Goal: Task Accomplishment & Management: Complete application form

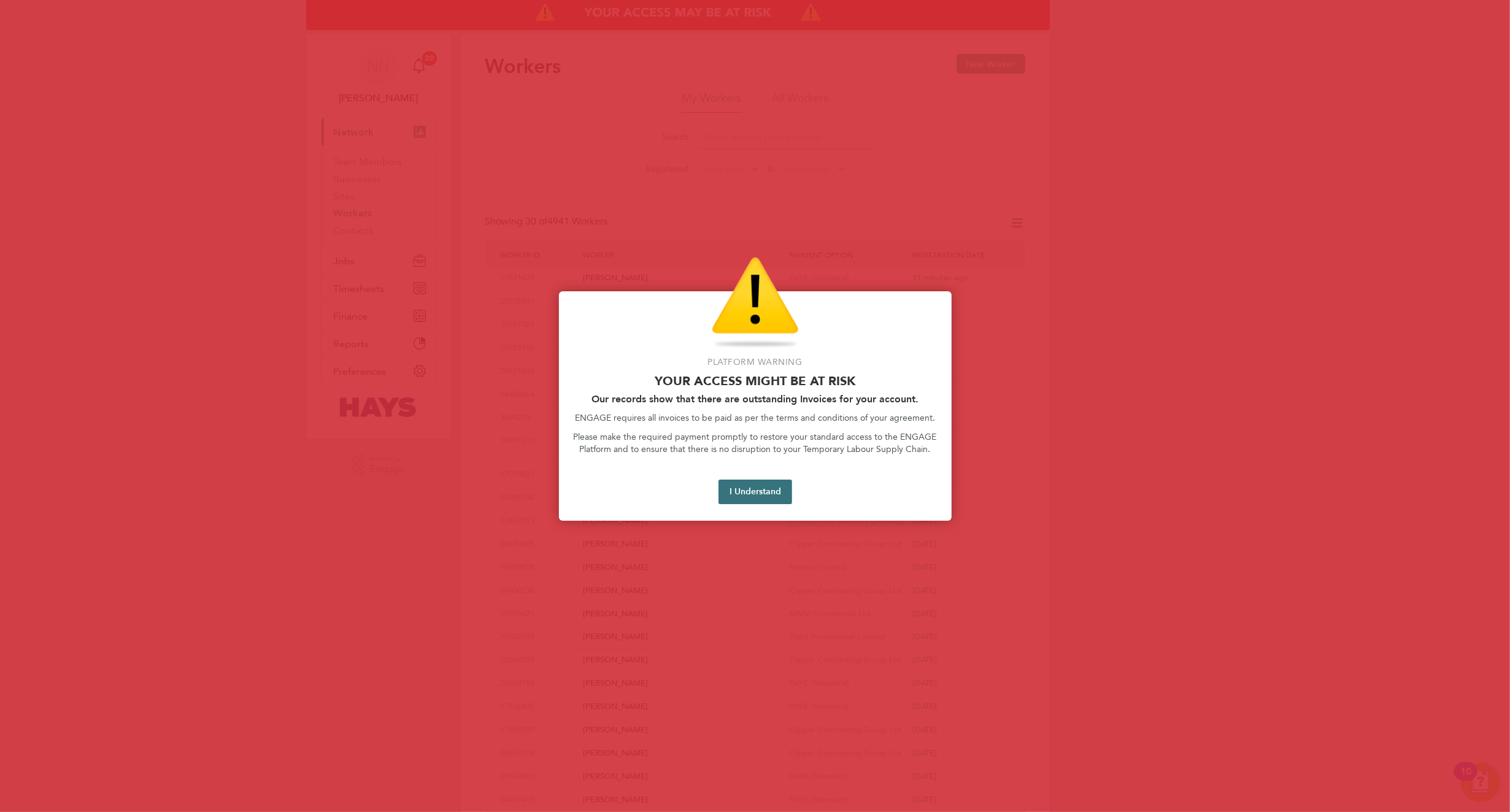
click at [743, 492] on button "I Understand" at bounding box center [755, 493] width 74 height 25
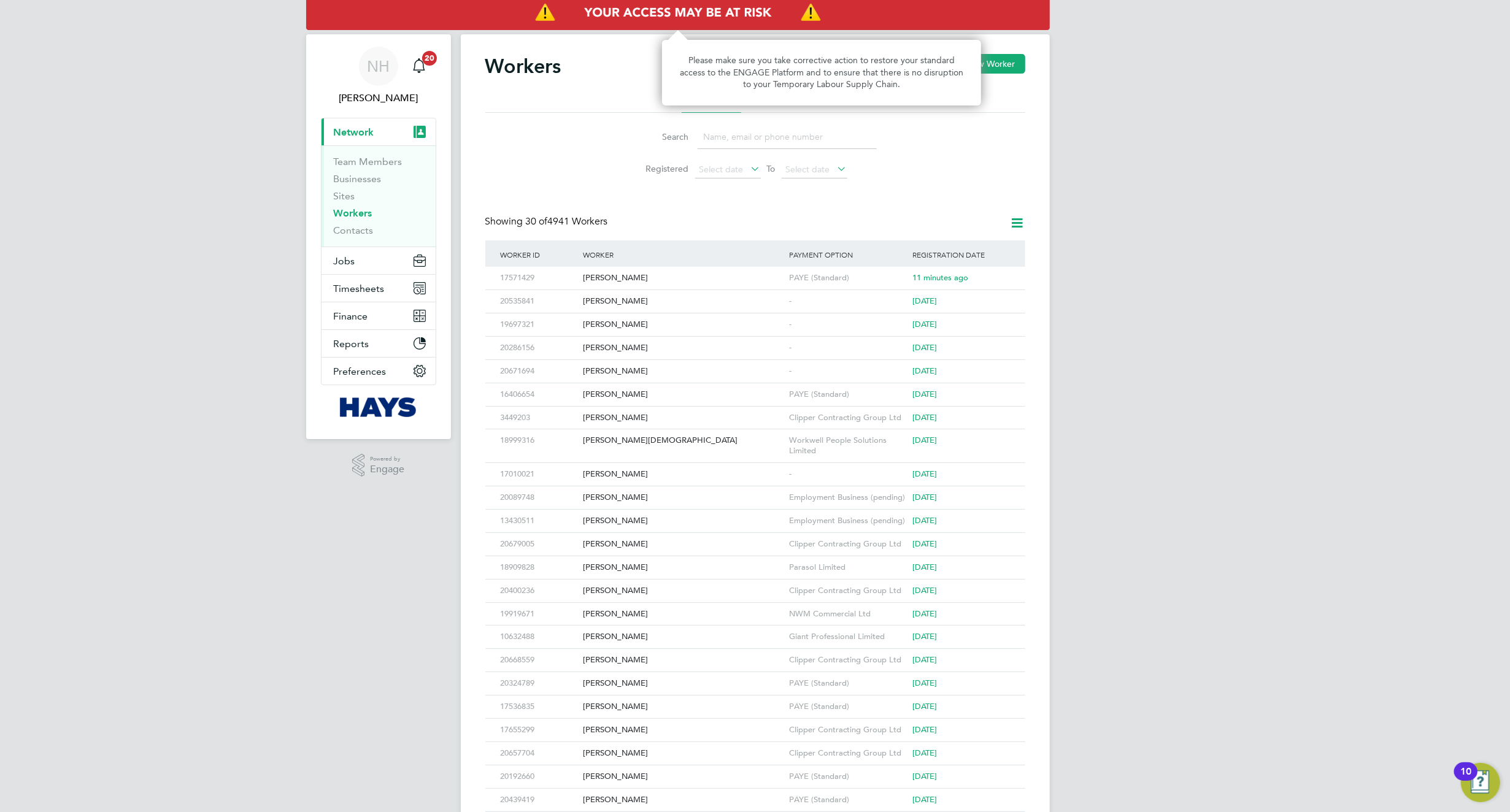
click at [733, 10] on img "Access At Risk" at bounding box center [677, 12] width 743 height 35
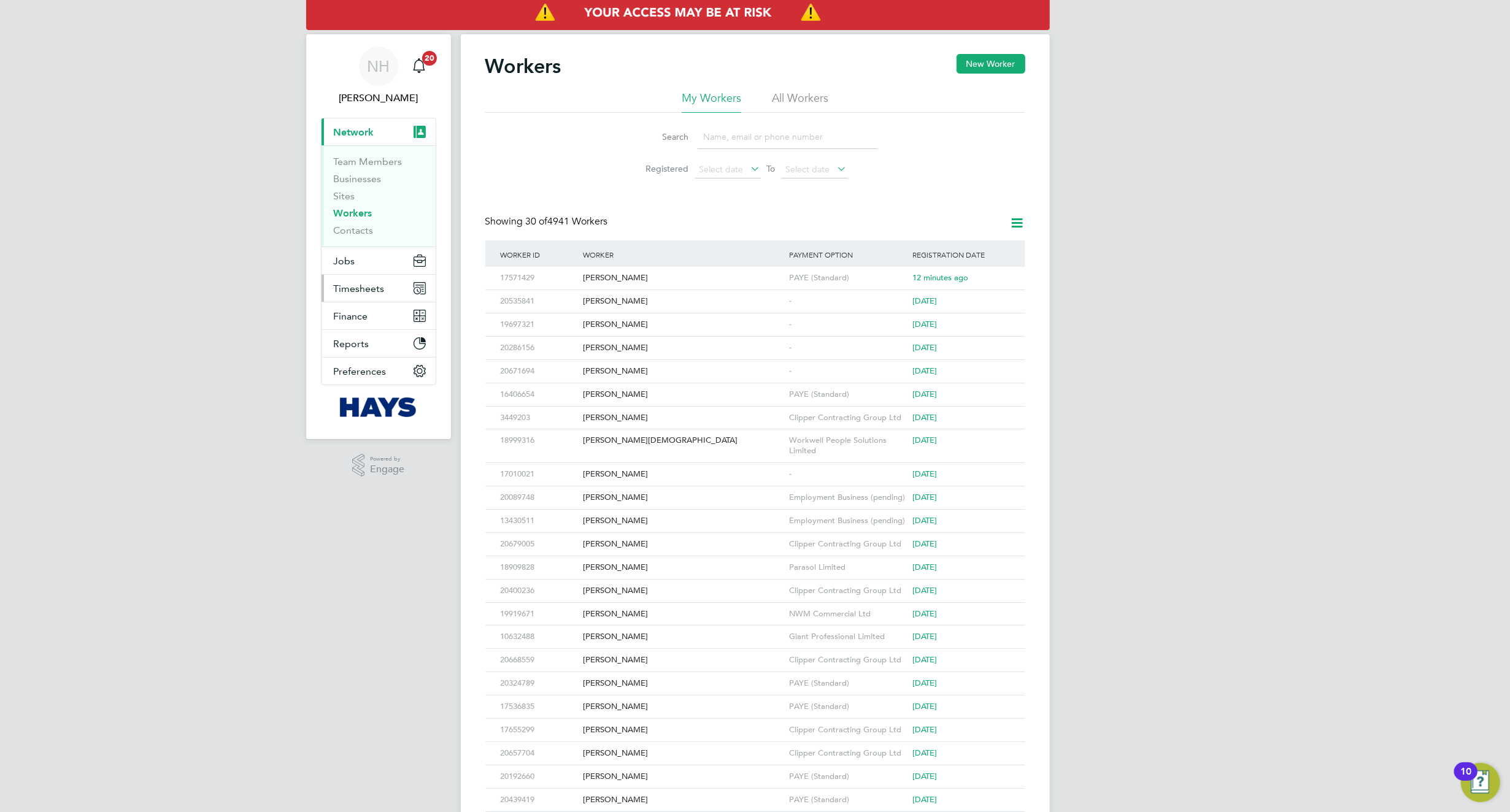
click at [390, 287] on button "Timesheets" at bounding box center [378, 288] width 114 height 27
click at [359, 215] on link "Timesheets" at bounding box center [359, 217] width 51 height 12
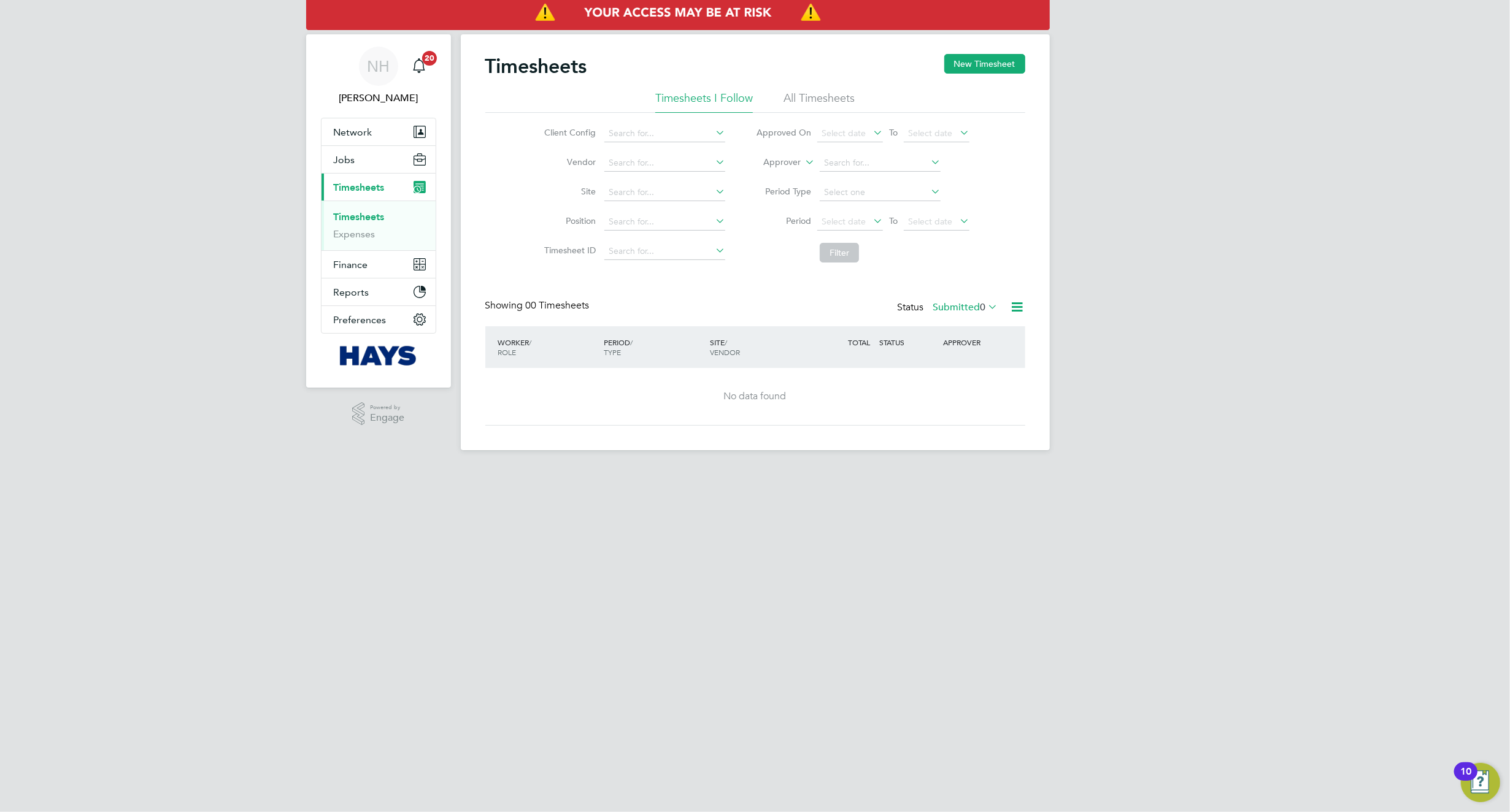
click at [977, 307] on label "Submitted 0" at bounding box center [966, 308] width 65 height 12
click at [960, 325] on li "All" at bounding box center [956, 328] width 56 height 17
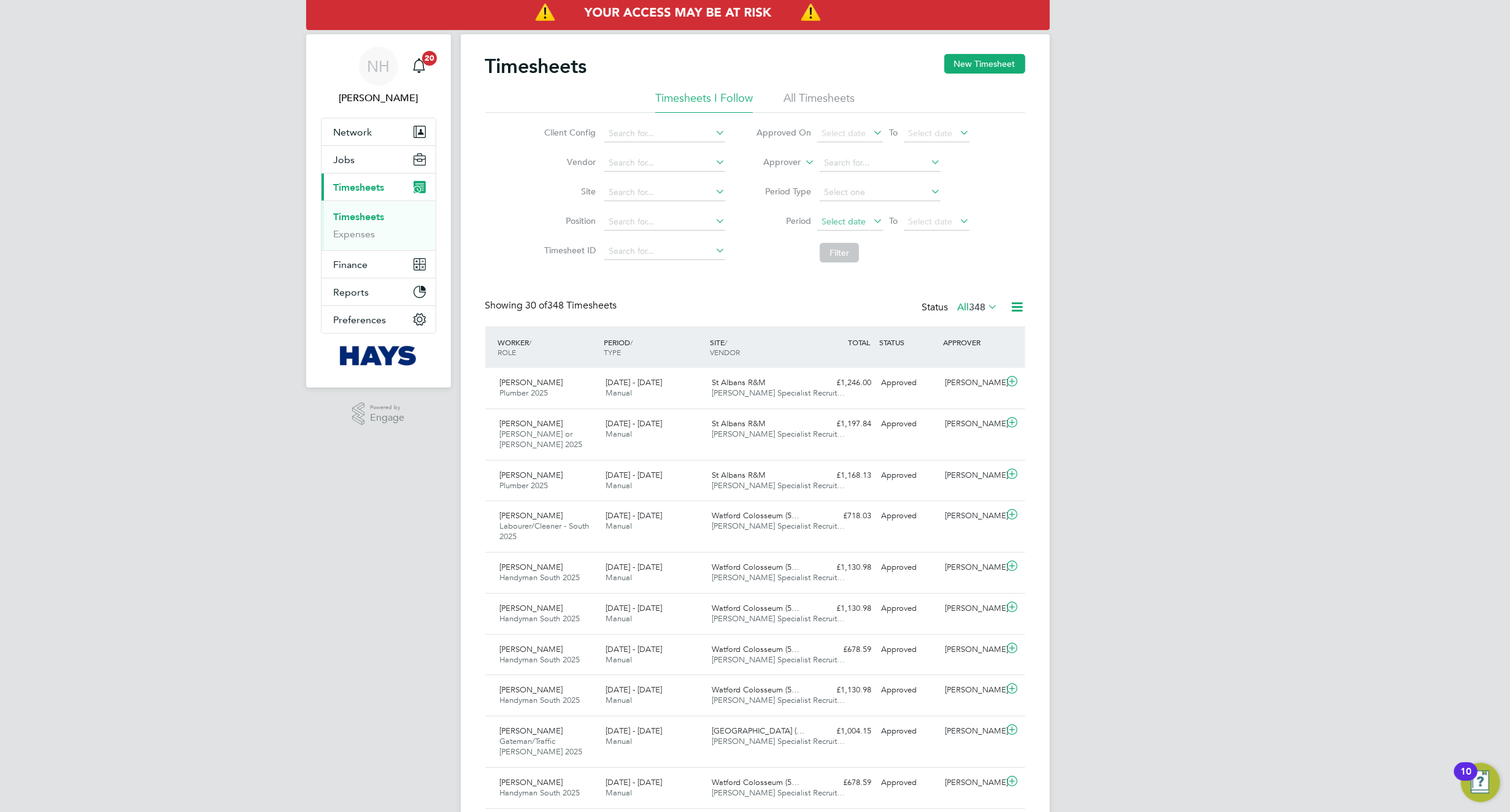
click at [865, 223] on span "Select date" at bounding box center [850, 222] width 66 height 17
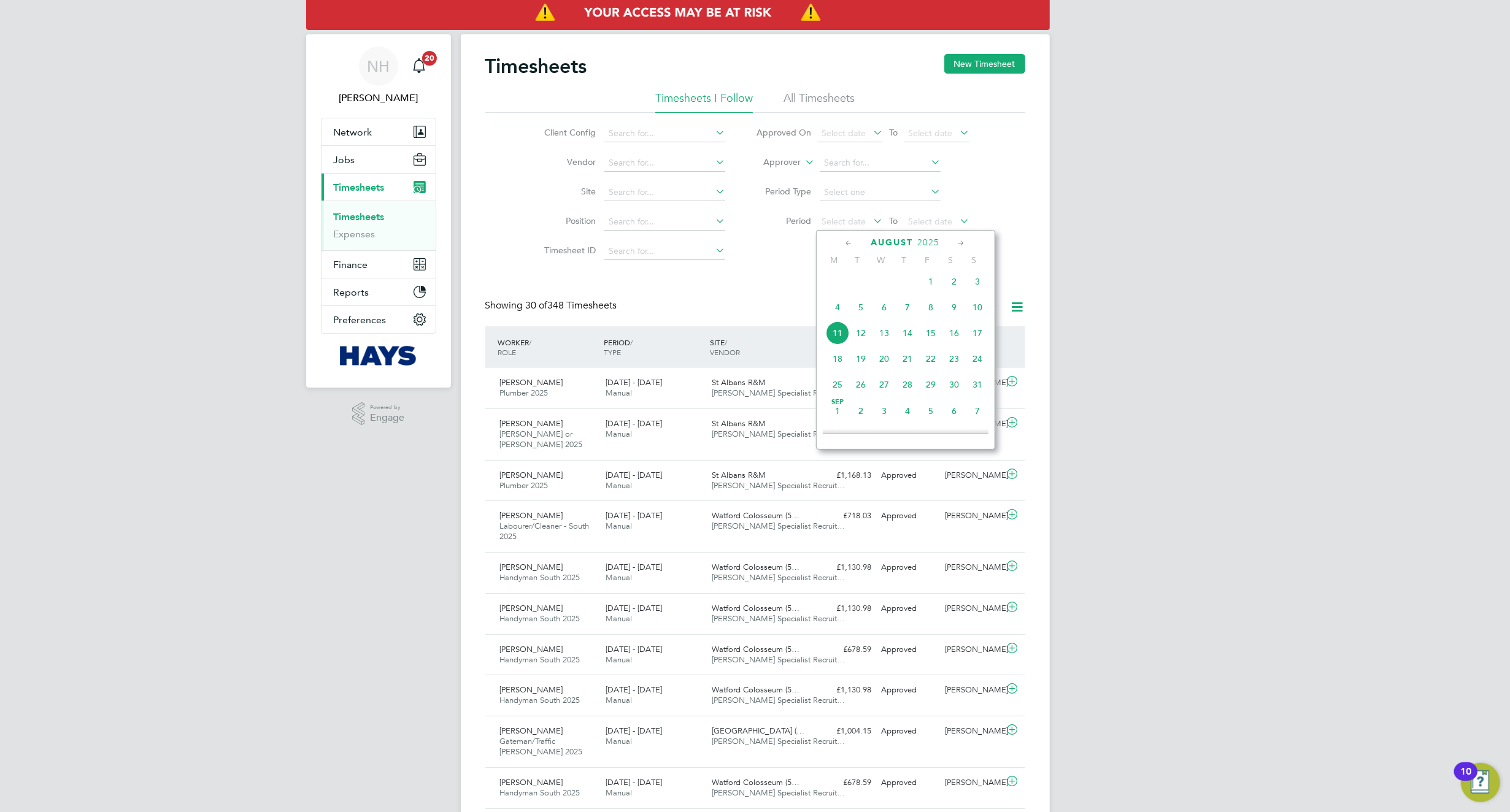
click at [926, 286] on span "[DATE]" at bounding box center [931, 282] width 23 height 23
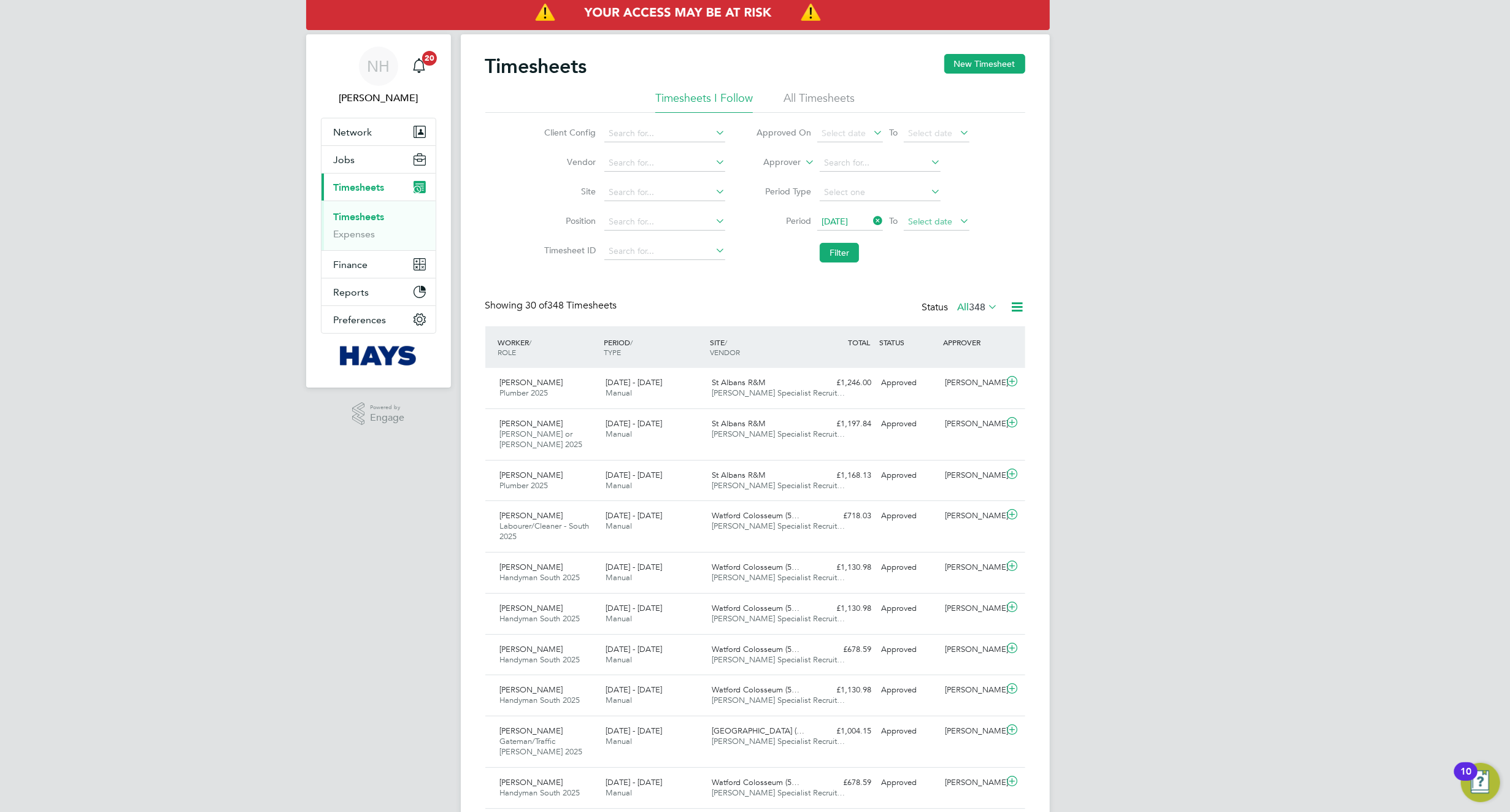
click at [922, 226] on span "Select date" at bounding box center [931, 221] width 45 height 11
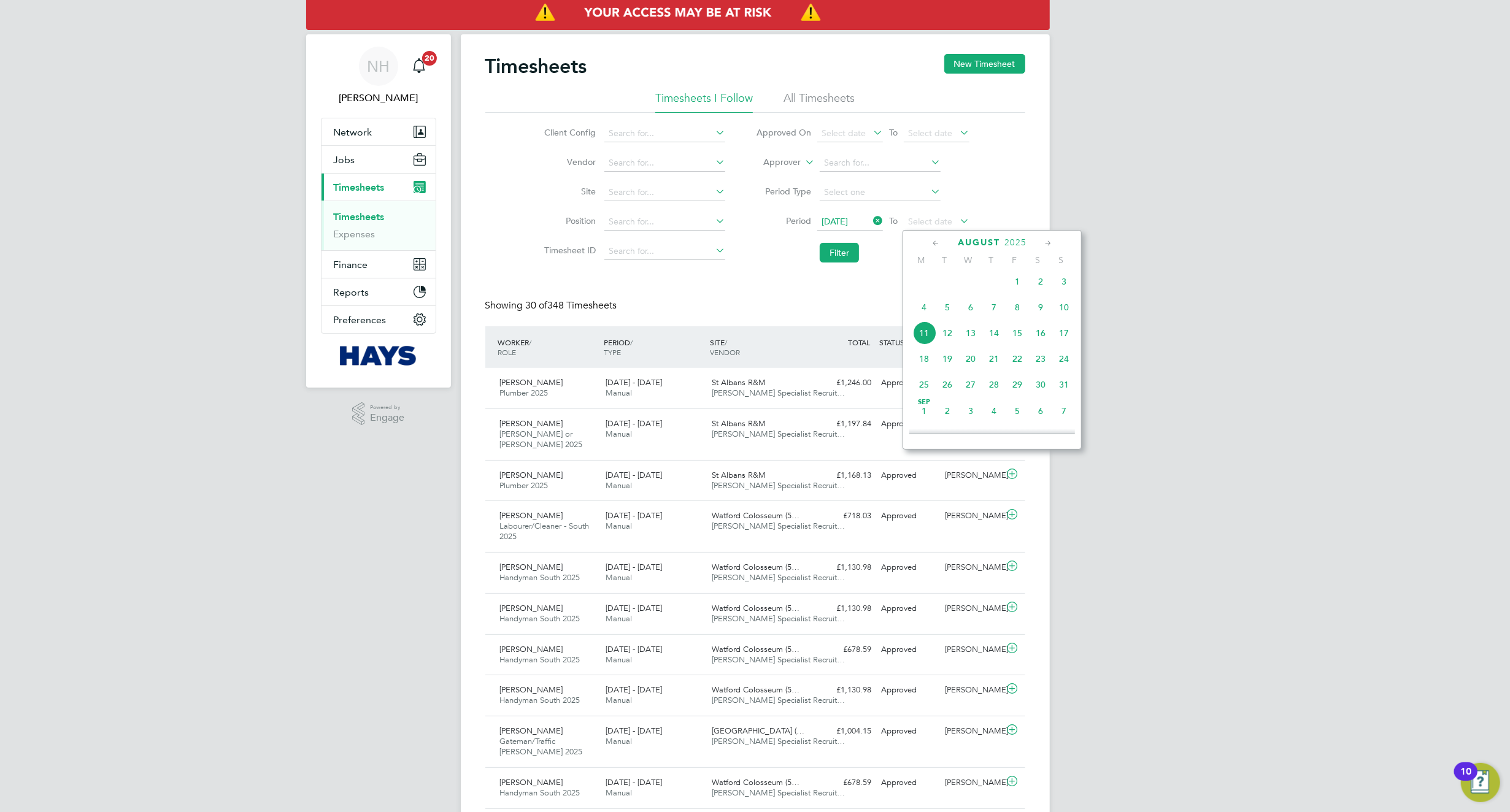
click at [1015, 315] on span "8" at bounding box center [1017, 307] width 23 height 23
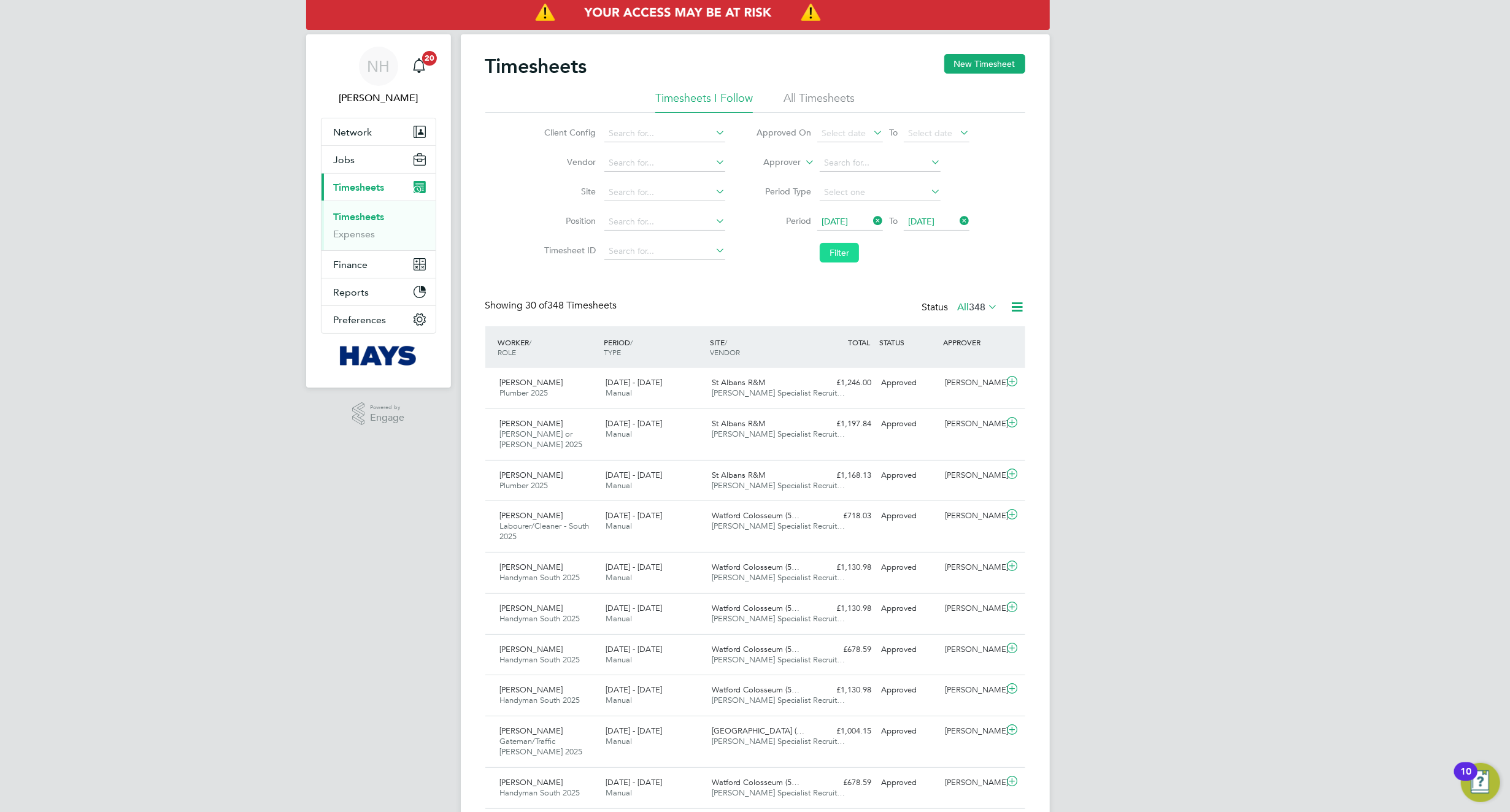
click at [830, 251] on button "Filter" at bounding box center [840, 253] width 39 height 20
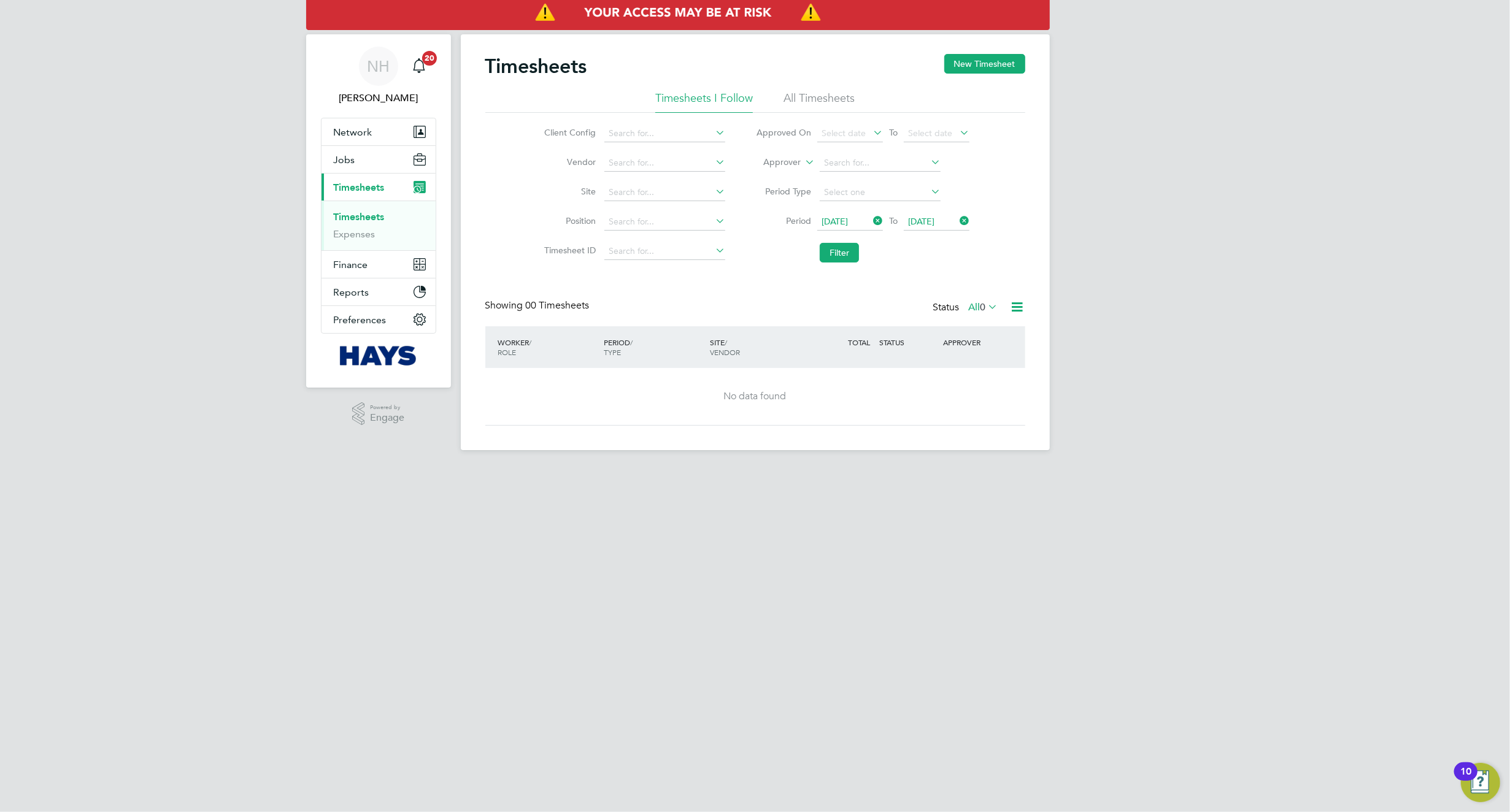
click at [969, 310] on label "All 0" at bounding box center [983, 308] width 29 height 12
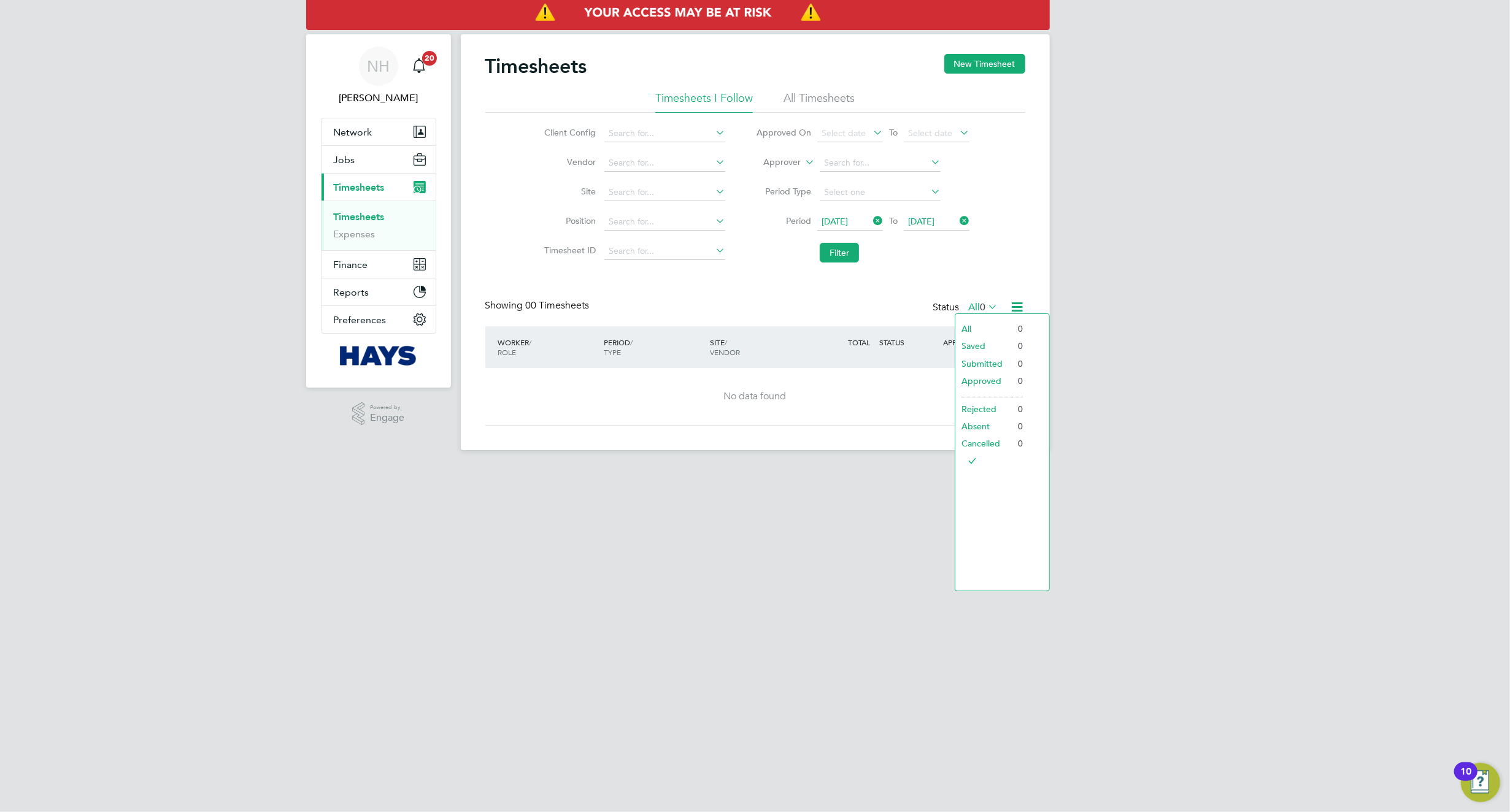
click at [861, 295] on div "Timesheets New Timesheet Timesheets I Follow All Timesheets Client Config Vendo…" at bounding box center [755, 240] width 540 height 372
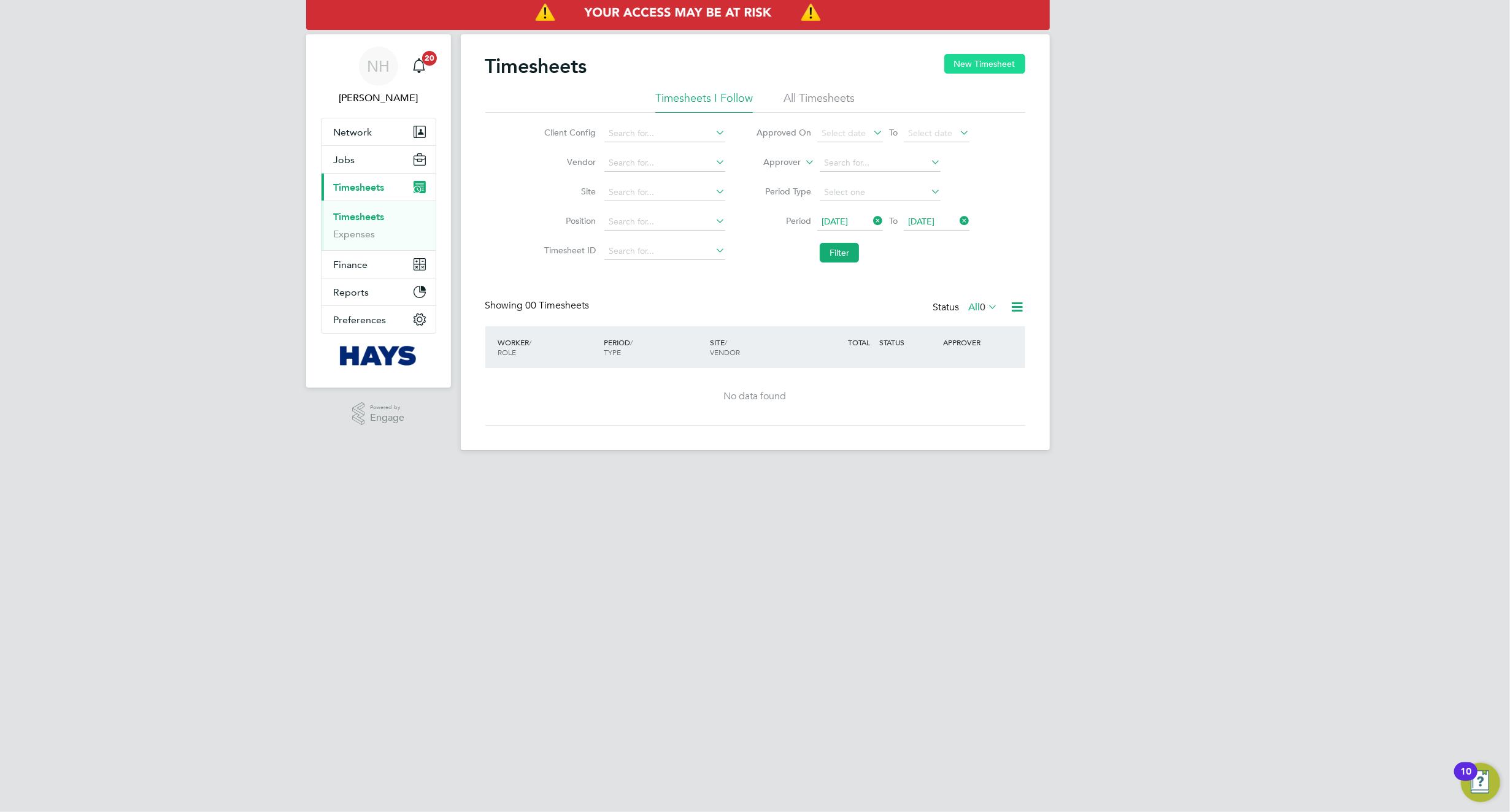
click at [978, 62] on button "New Timesheet" at bounding box center [984, 64] width 81 height 20
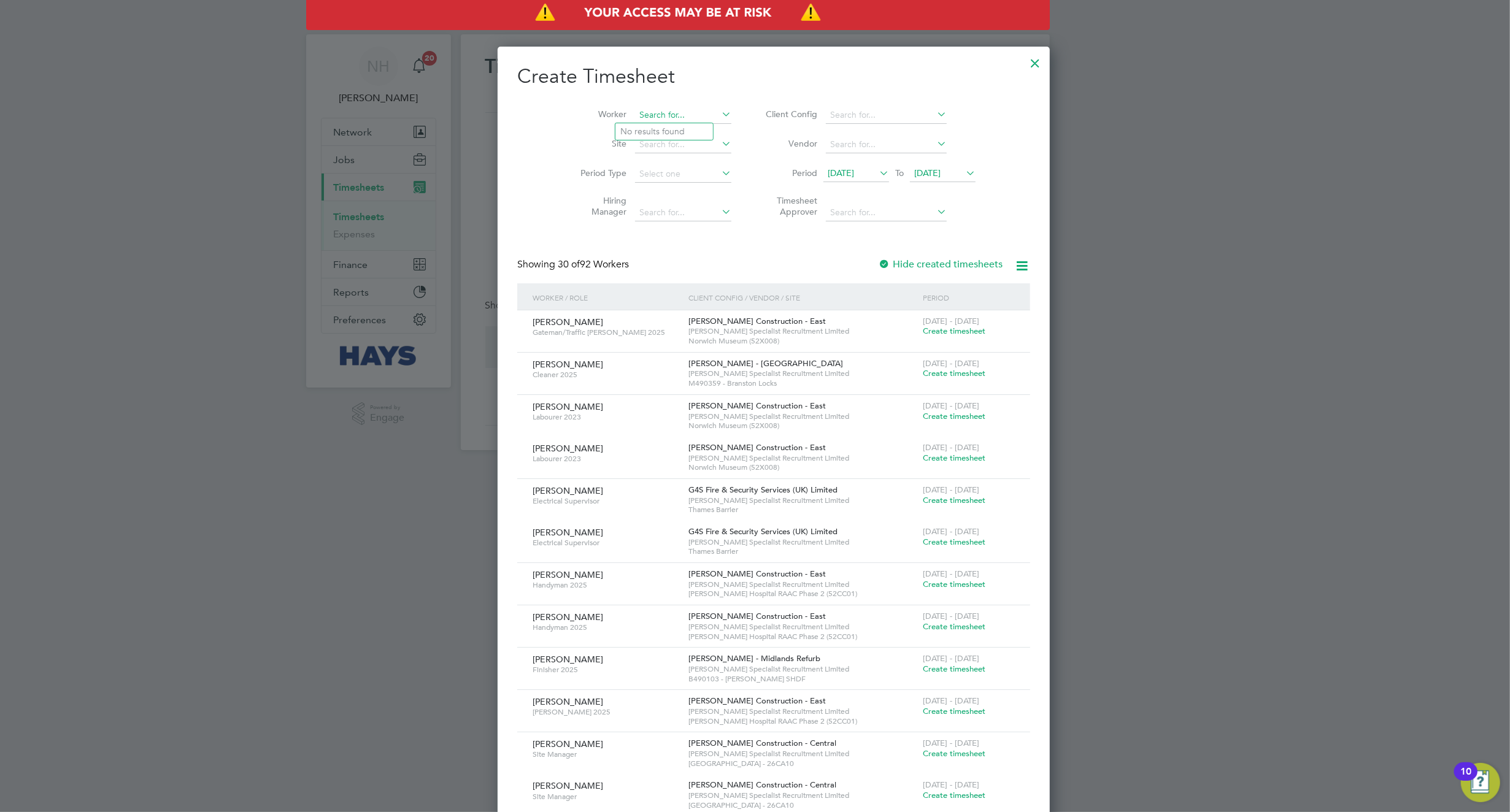
click at [655, 112] on input at bounding box center [684, 115] width 96 height 17
click at [694, 128] on b "Cho" at bounding box center [702, 132] width 17 height 11
type input "[PERSON_NAME]"
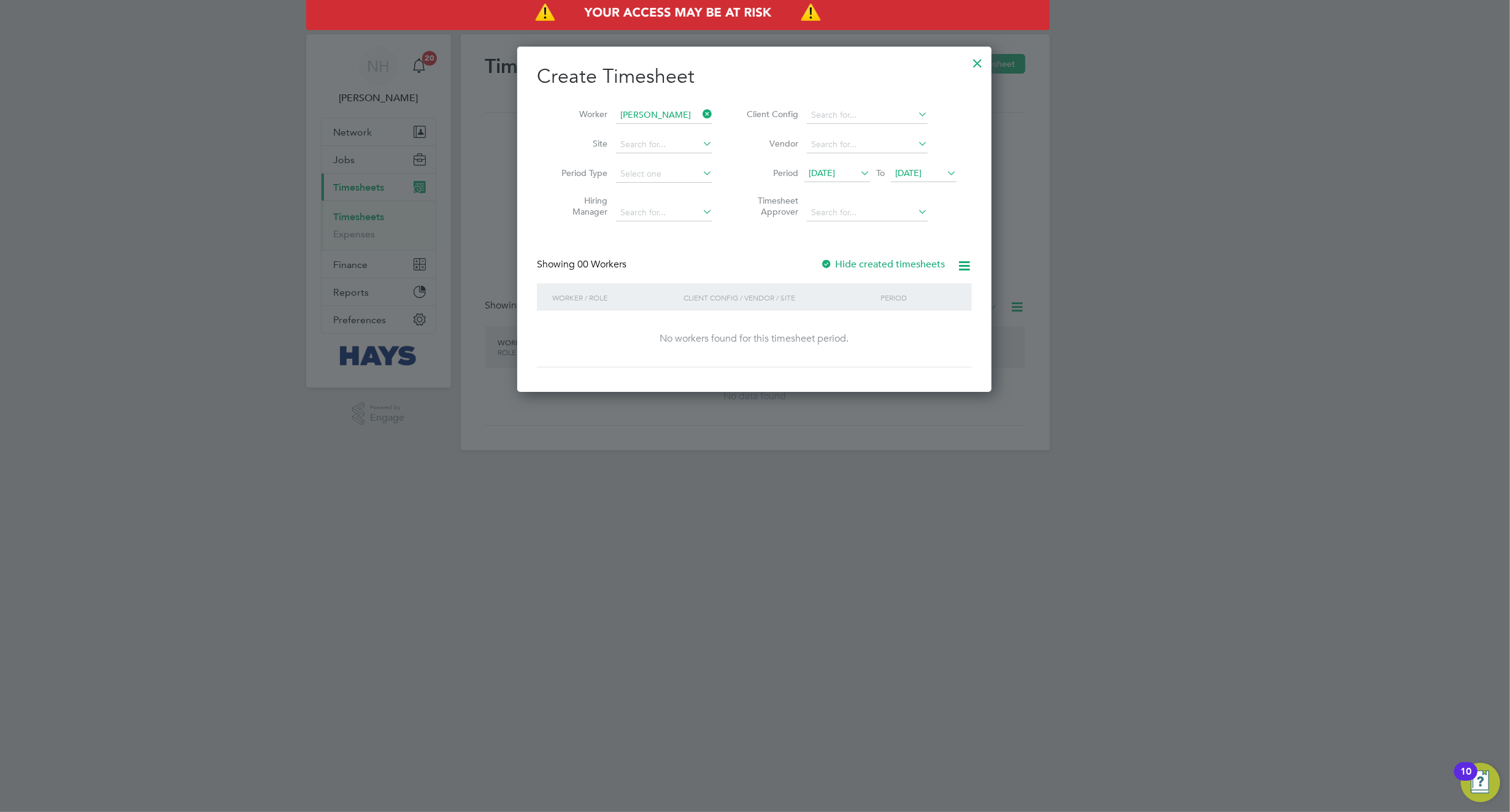
click at [823, 262] on div at bounding box center [826, 265] width 12 height 12
click at [918, 170] on span "[DATE]" at bounding box center [908, 173] width 27 height 11
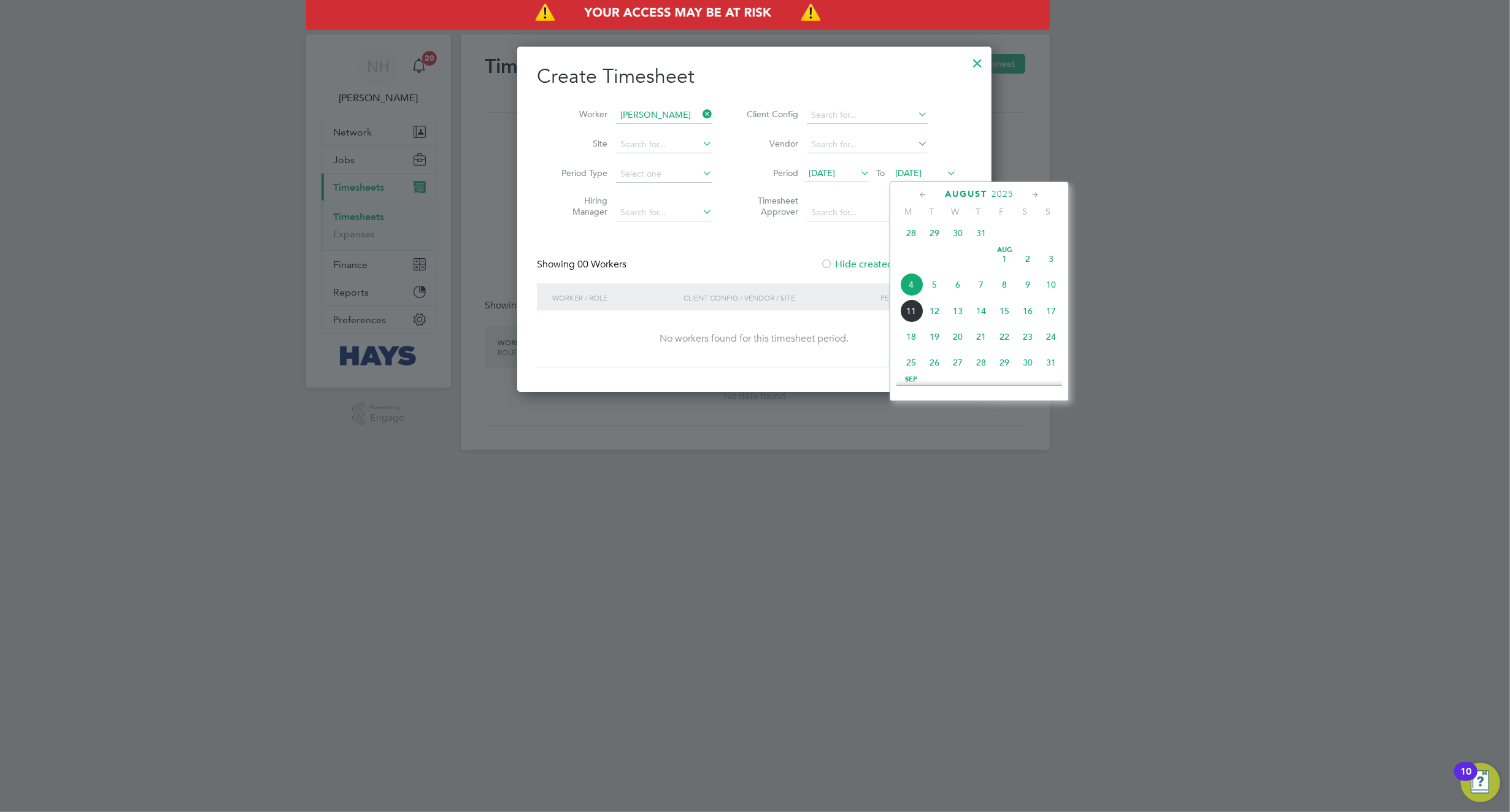
click at [1000, 292] on span "8" at bounding box center [1005, 285] width 23 height 23
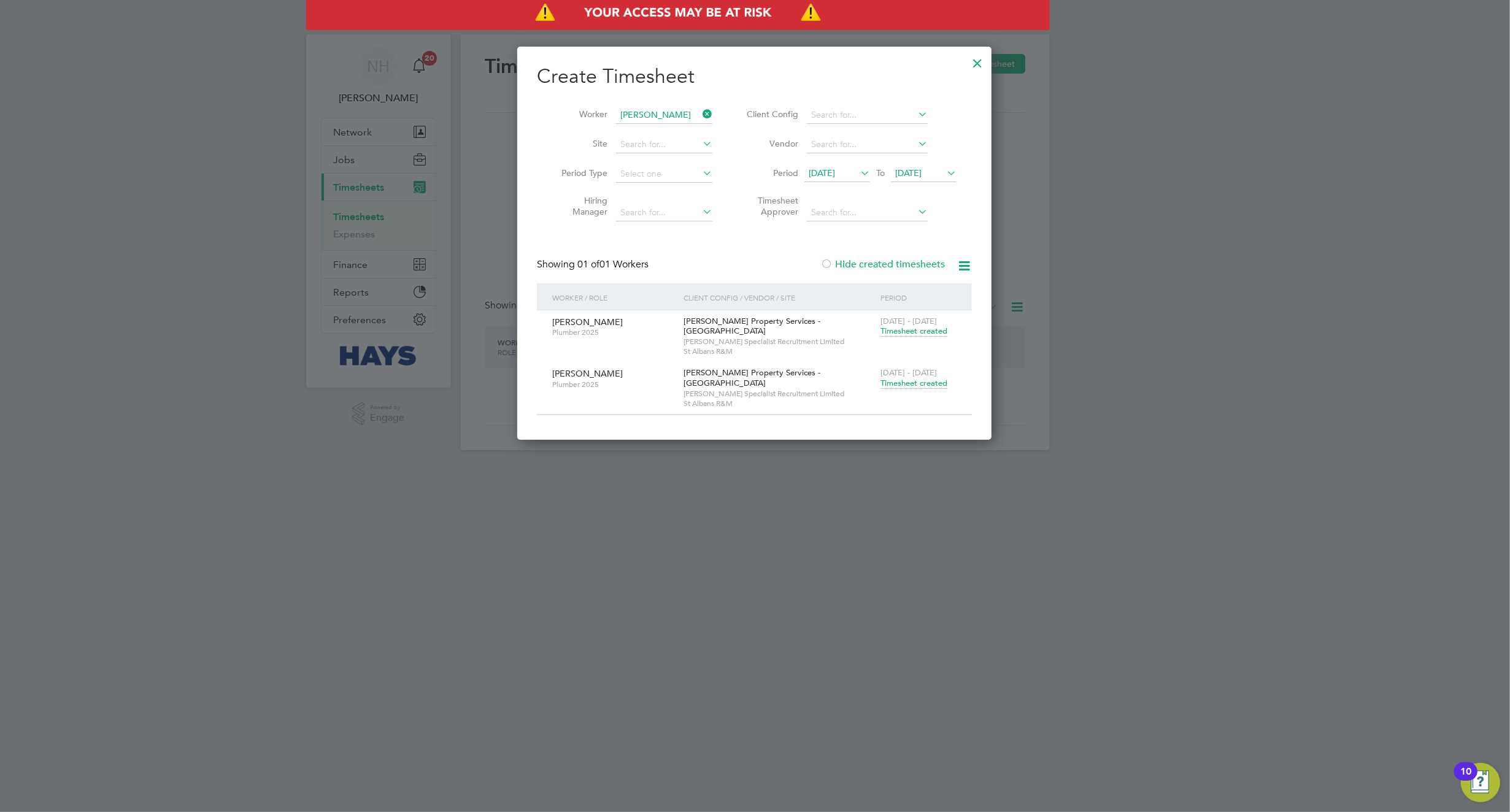
click at [923, 389] on span "Timesheet created" at bounding box center [914, 384] width 67 height 11
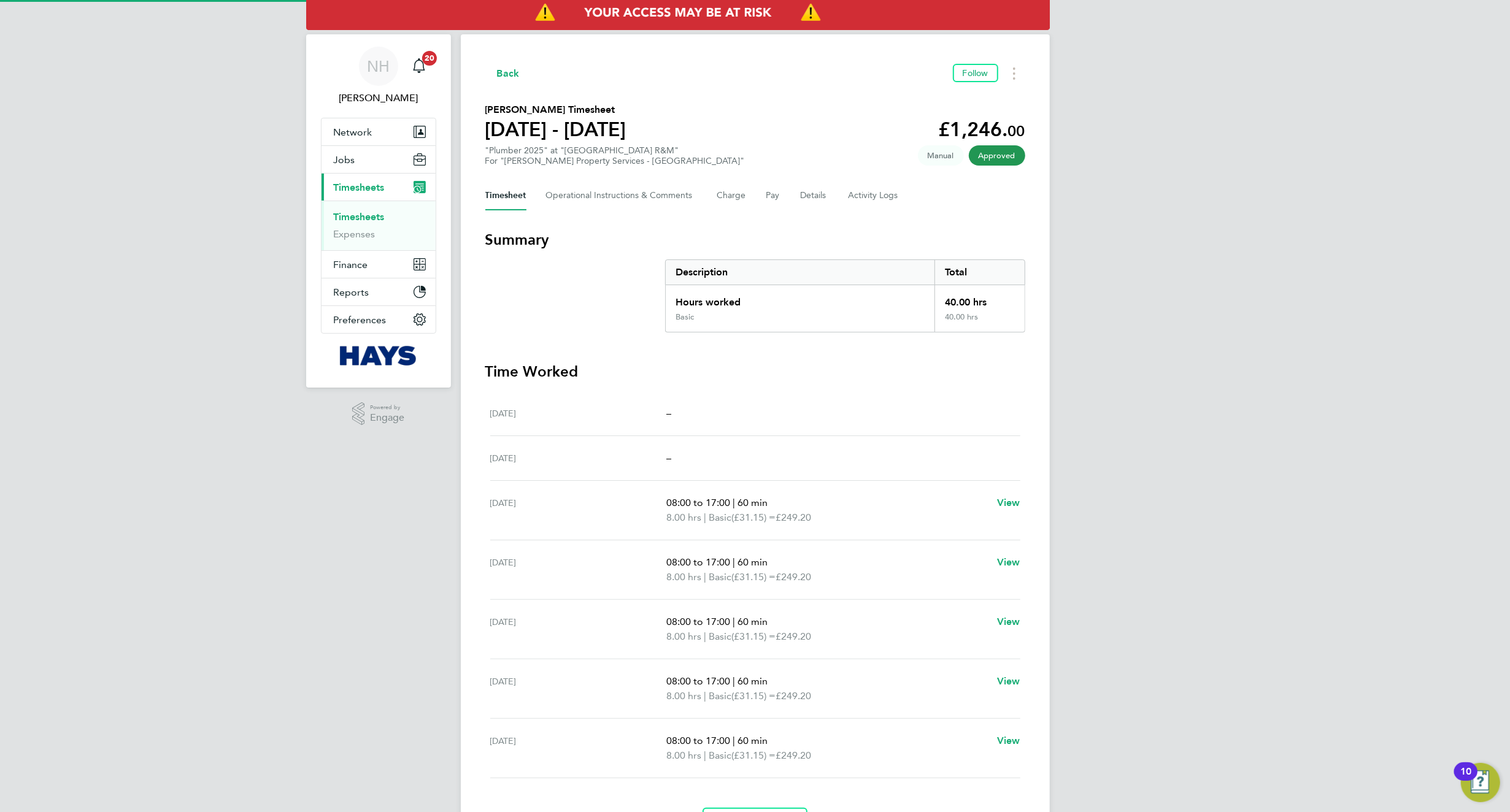
click at [891, 386] on section "Time Worked [DATE] – [DATE] – [DATE] 08:00 to 17:00 | 60 min 8.00 hrs | Basic (…" at bounding box center [755, 600] width 540 height 476
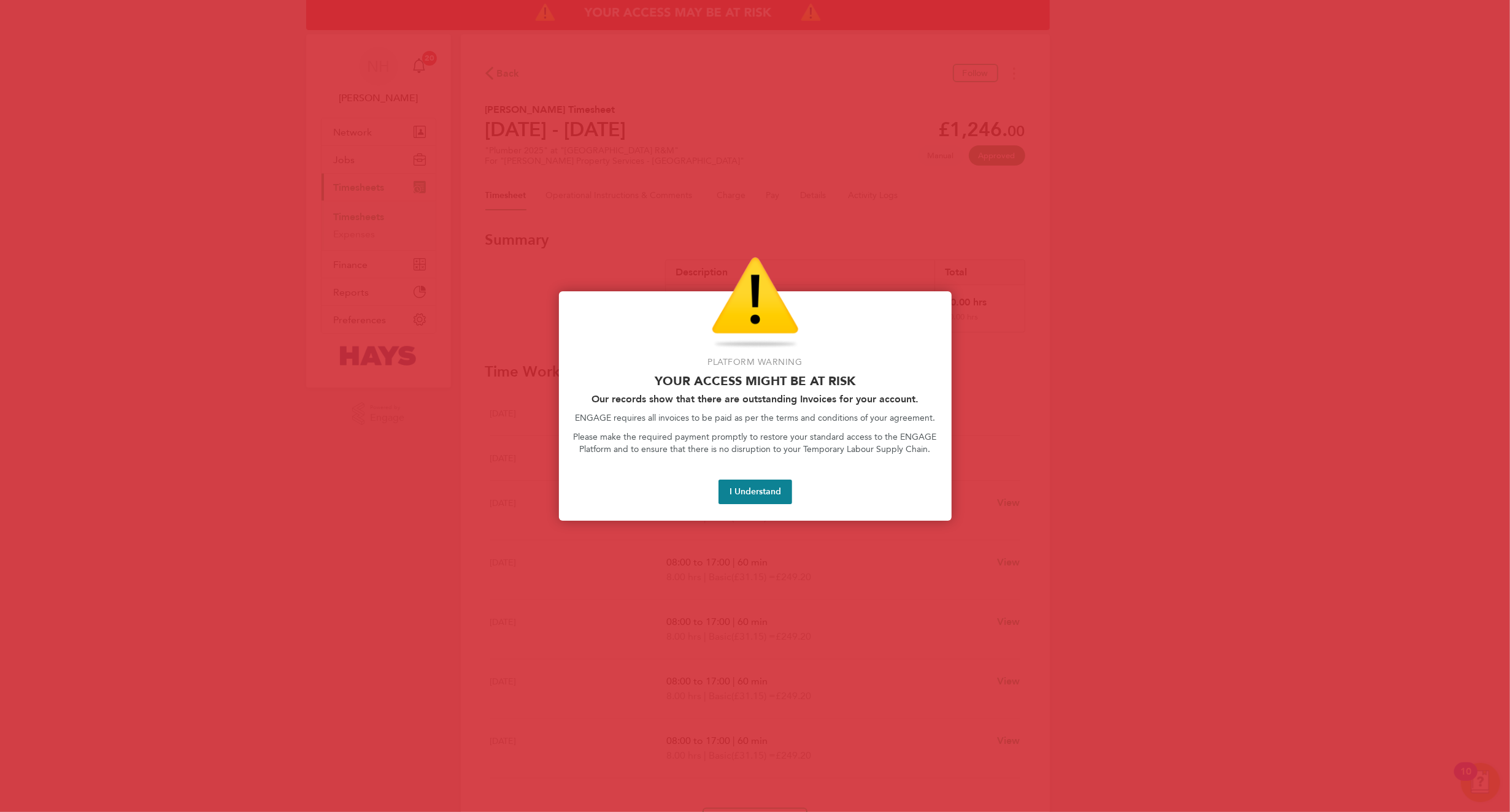
click at [743, 490] on button "I Understand" at bounding box center [755, 493] width 74 height 25
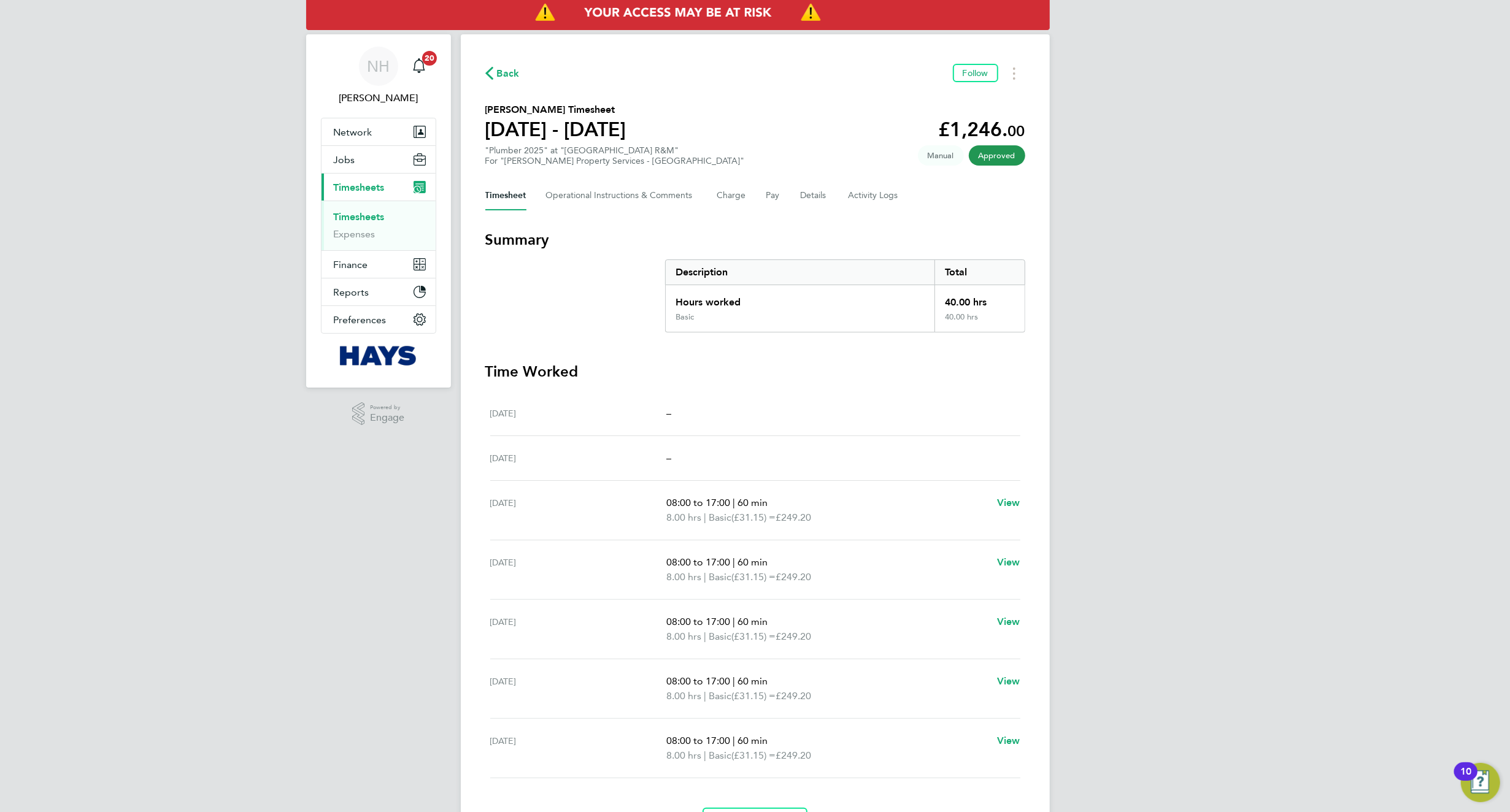
click at [340, 219] on link "Timesheets" at bounding box center [359, 217] width 51 height 12
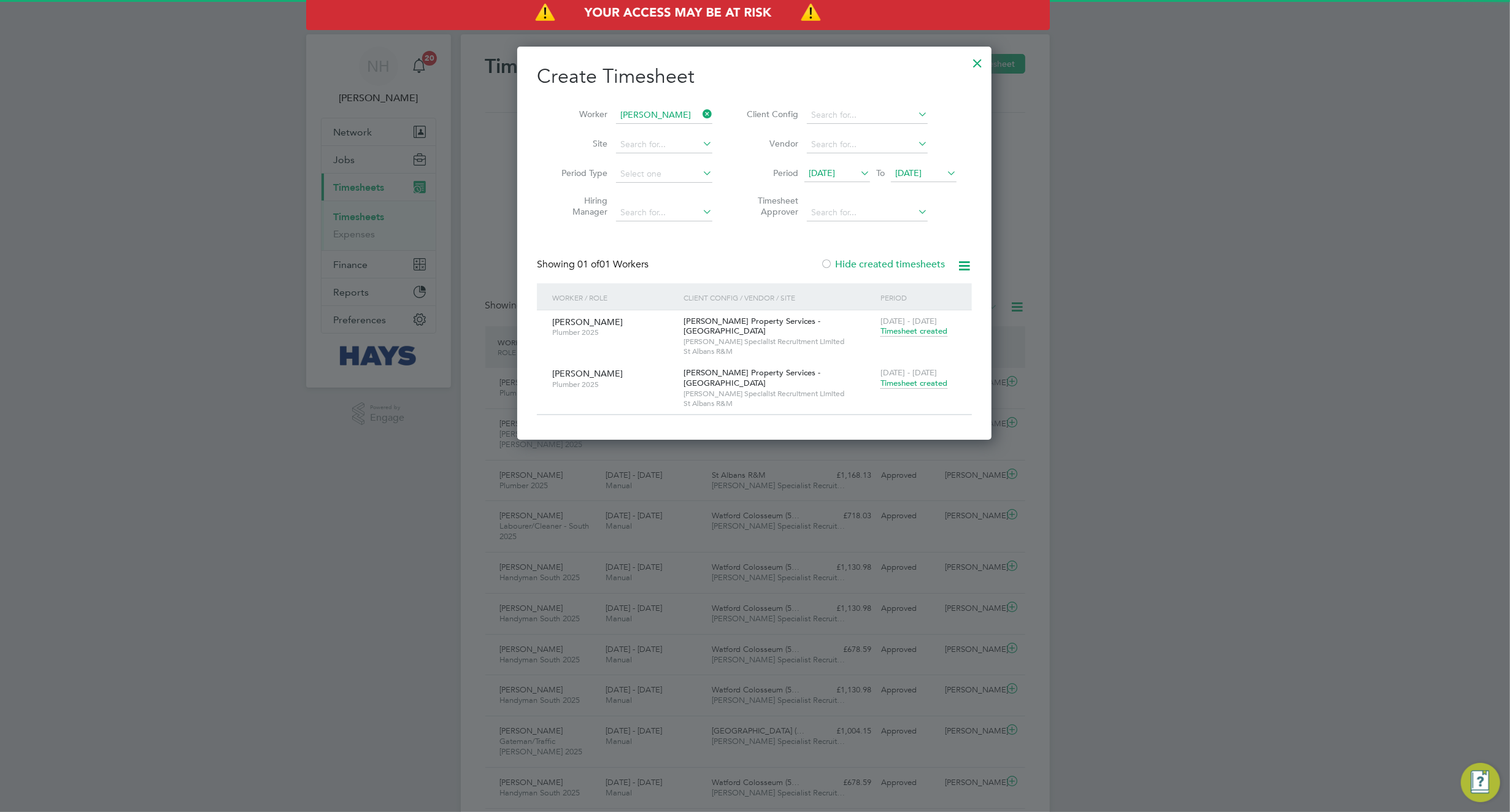
scroll to position [32, 107]
click at [701, 113] on icon at bounding box center [701, 113] width 0 height 17
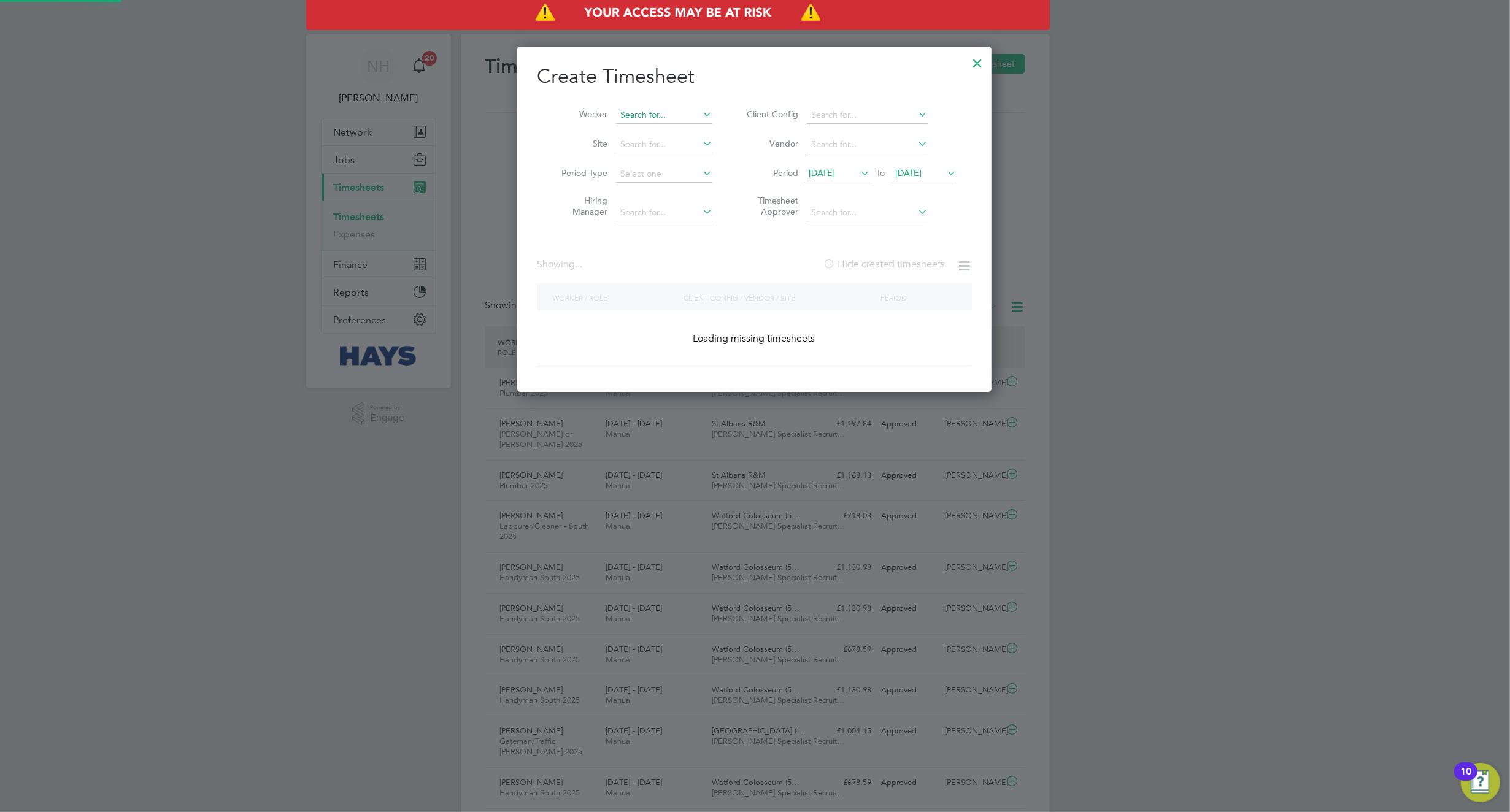
click at [688, 113] on input at bounding box center [664, 115] width 96 height 17
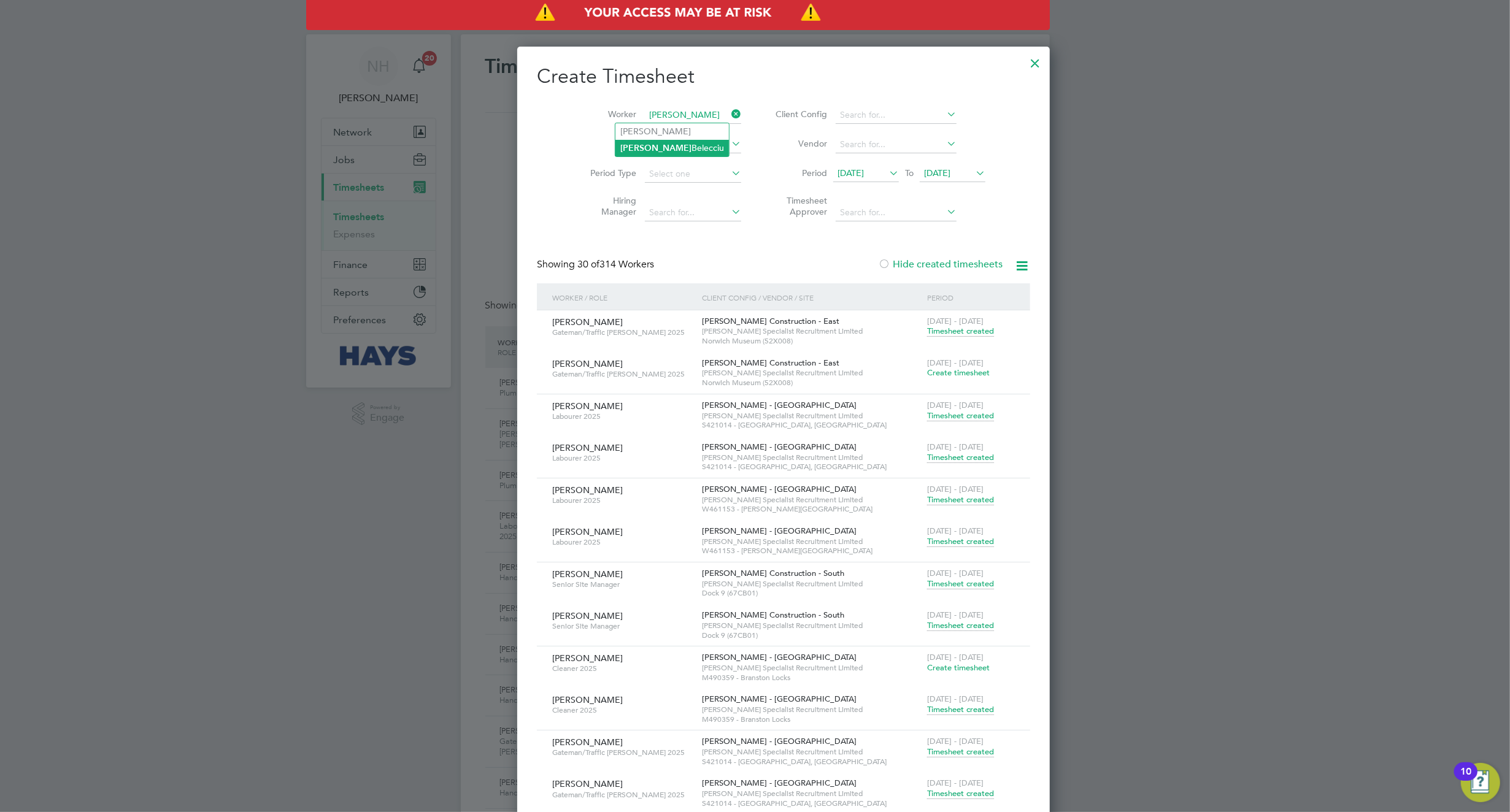
click at [675, 145] on li "[PERSON_NAME]" at bounding box center [672, 148] width 113 height 17
type input "[PERSON_NAME]"
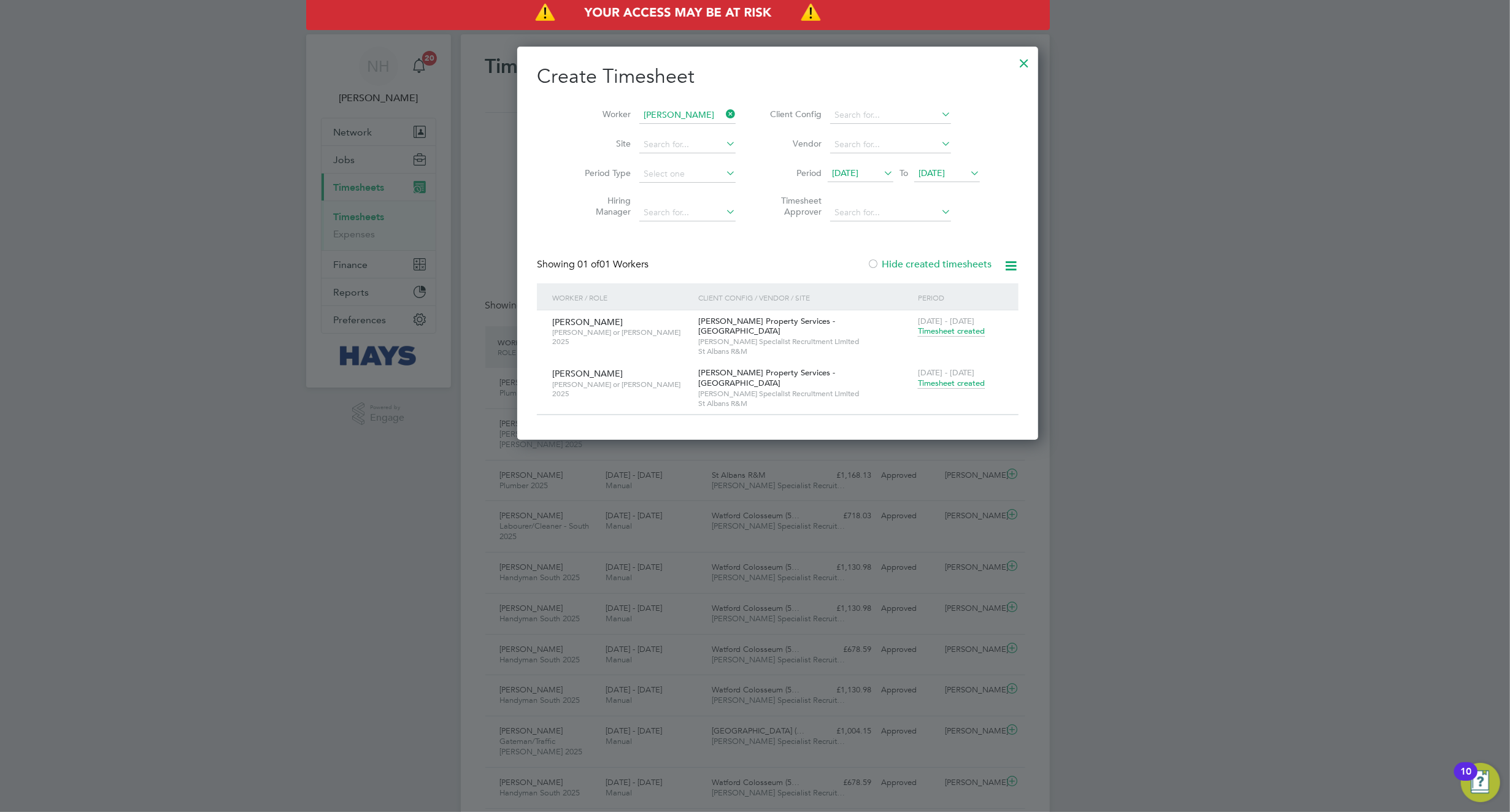
click at [918, 389] on span "Timesheet created" at bounding box center [951, 384] width 67 height 11
